Goal: Navigation & Orientation: Understand site structure

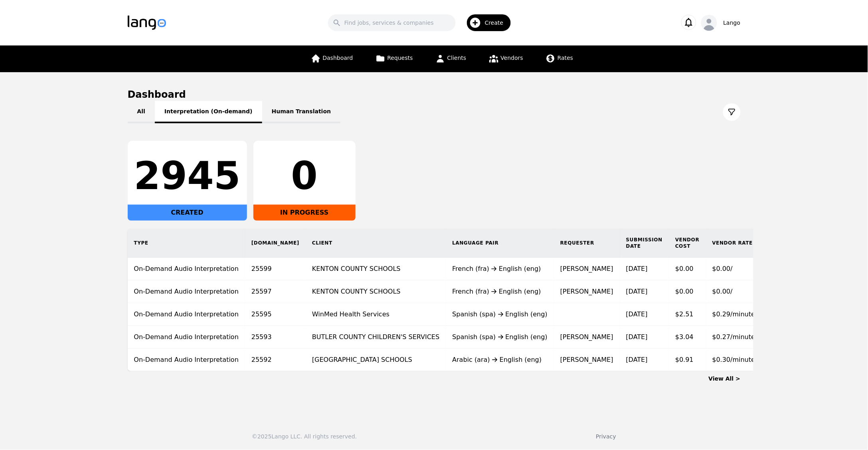
click at [206, 109] on button "Interpretation (On-demand)" at bounding box center [208, 112] width 107 height 22
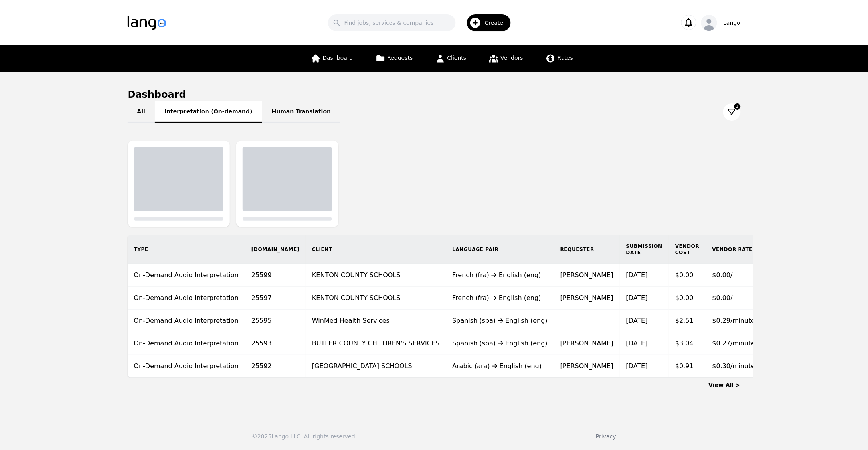
click at [206, 109] on button "Interpretation (On-demand)" at bounding box center [208, 112] width 107 height 22
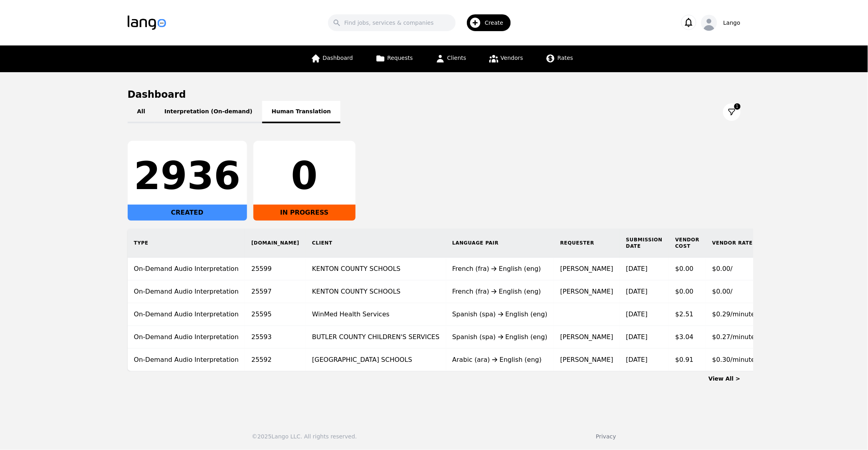
click at [274, 117] on button "Human Translation" at bounding box center [301, 112] width 79 height 22
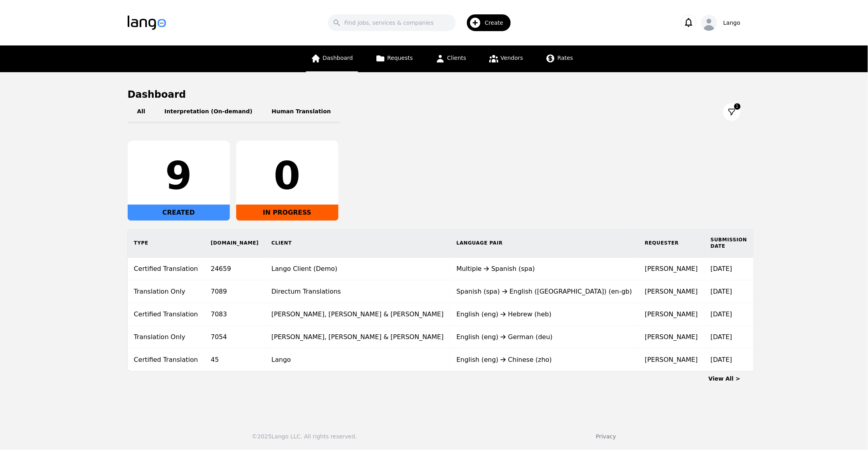
click at [347, 57] on span "Dashboard" at bounding box center [338, 58] width 30 height 6
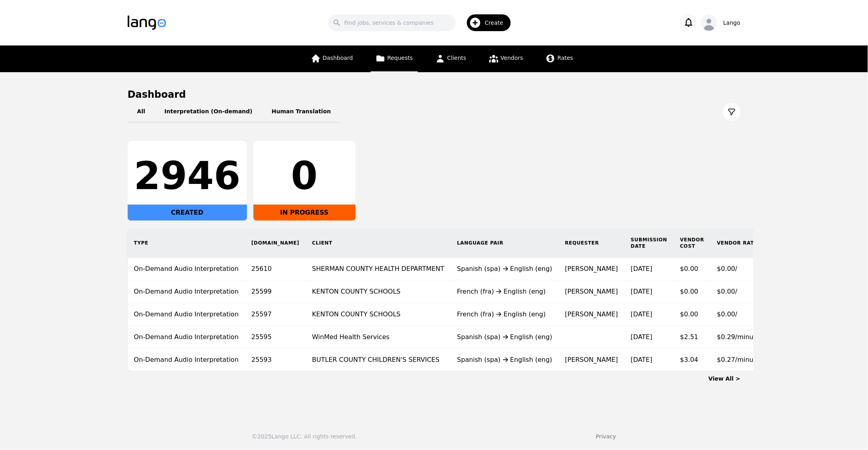
click at [411, 55] on span "Requests" at bounding box center [401, 58] width 26 height 6
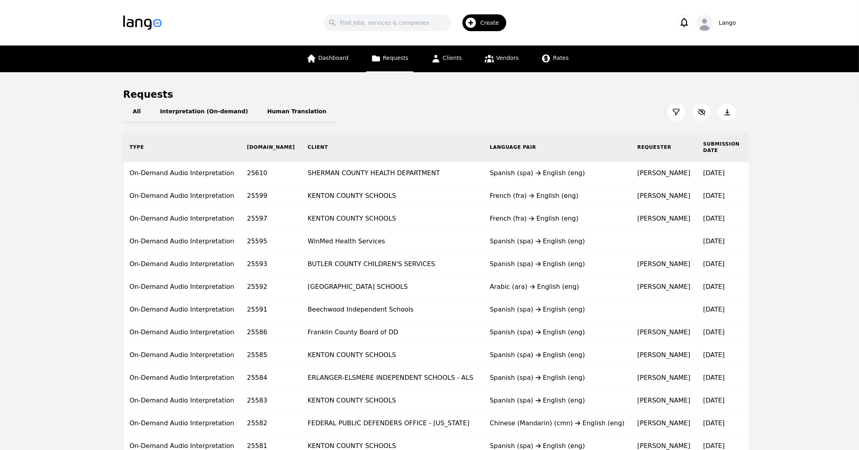
click at [411, 55] on link "Requests" at bounding box center [389, 58] width 47 height 27
click at [443, 58] on span "Clients" at bounding box center [452, 58] width 19 height 6
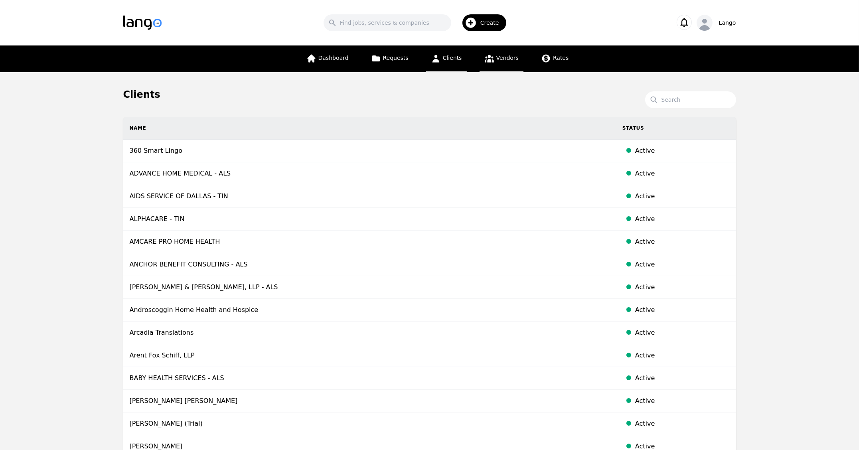
click at [488, 58] on icon at bounding box center [490, 58] width 10 height 10
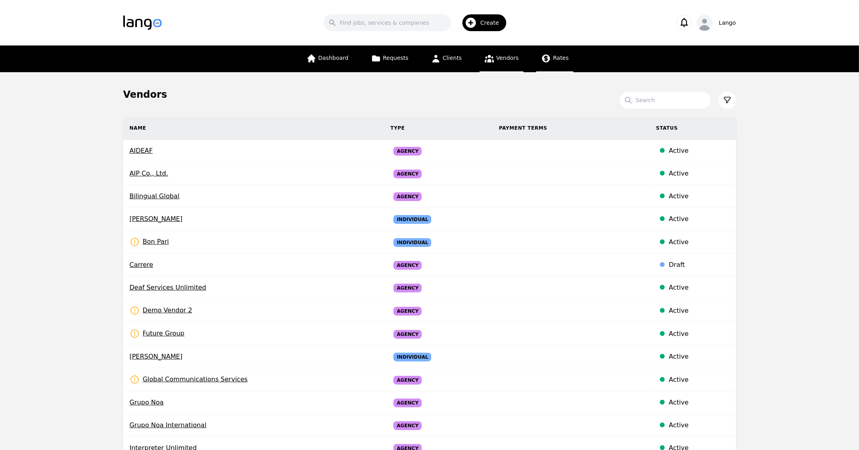
click at [556, 61] on span "Rates" at bounding box center [561, 58] width 16 height 6
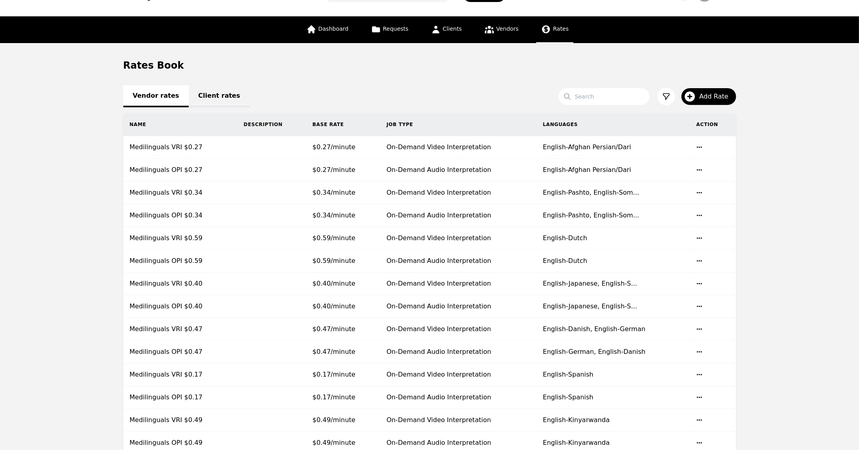
scroll to position [30, 0]
